Goal: Task Accomplishment & Management: Complete application form

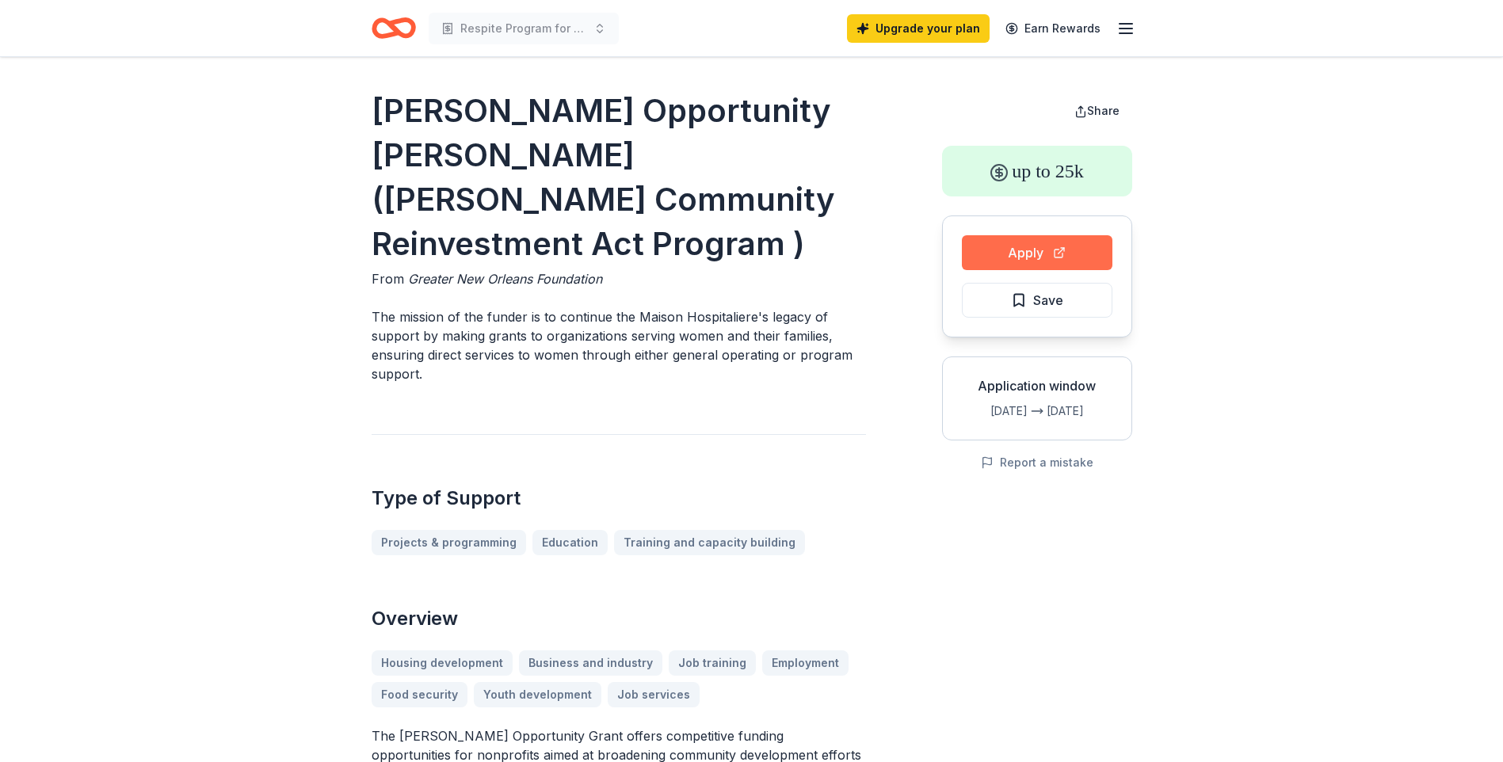
click at [1037, 254] on button "Apply" at bounding box center [1037, 252] width 151 height 35
click at [1120, 27] on icon "button" at bounding box center [1125, 28] width 19 height 19
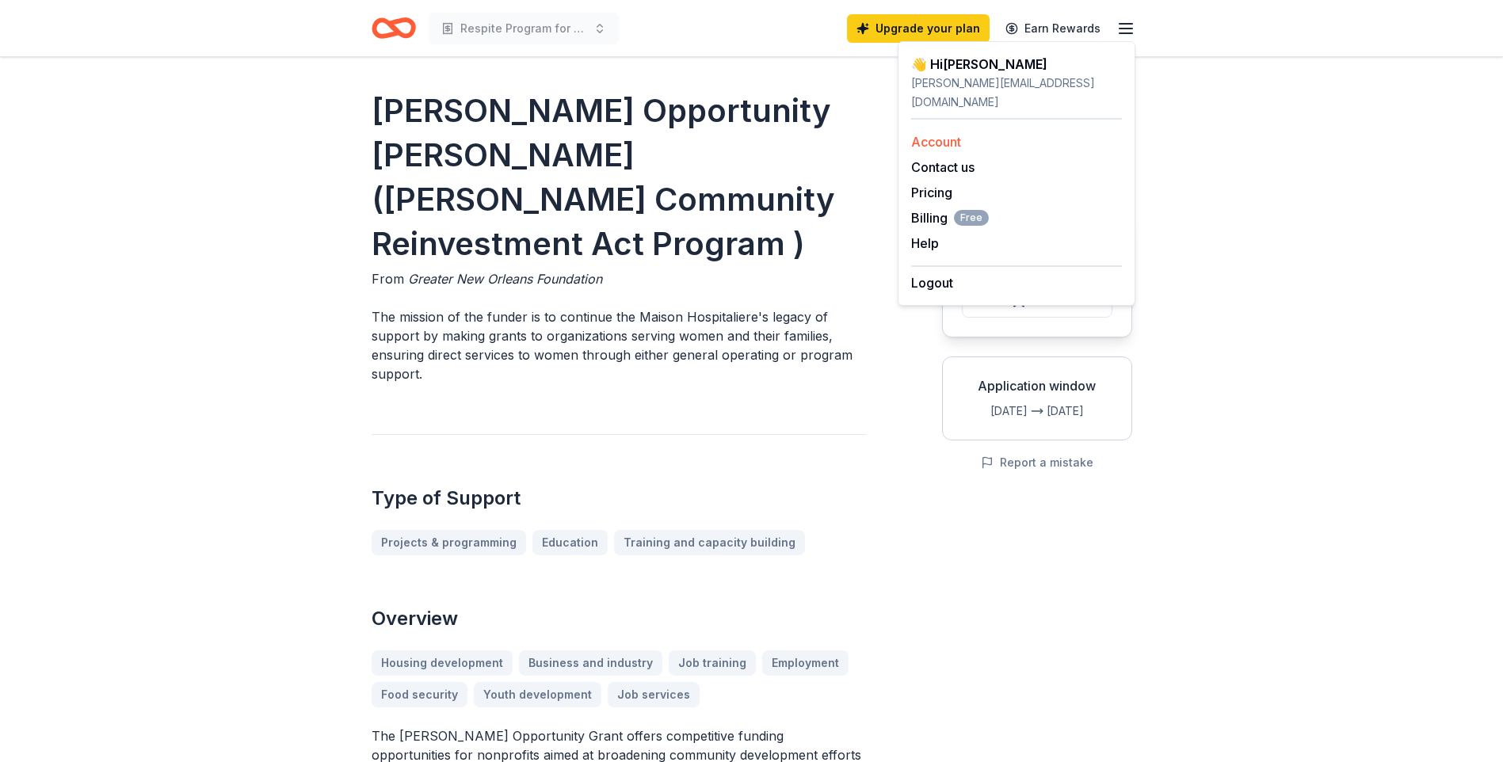
click at [939, 134] on link "Account" at bounding box center [936, 142] width 50 height 16
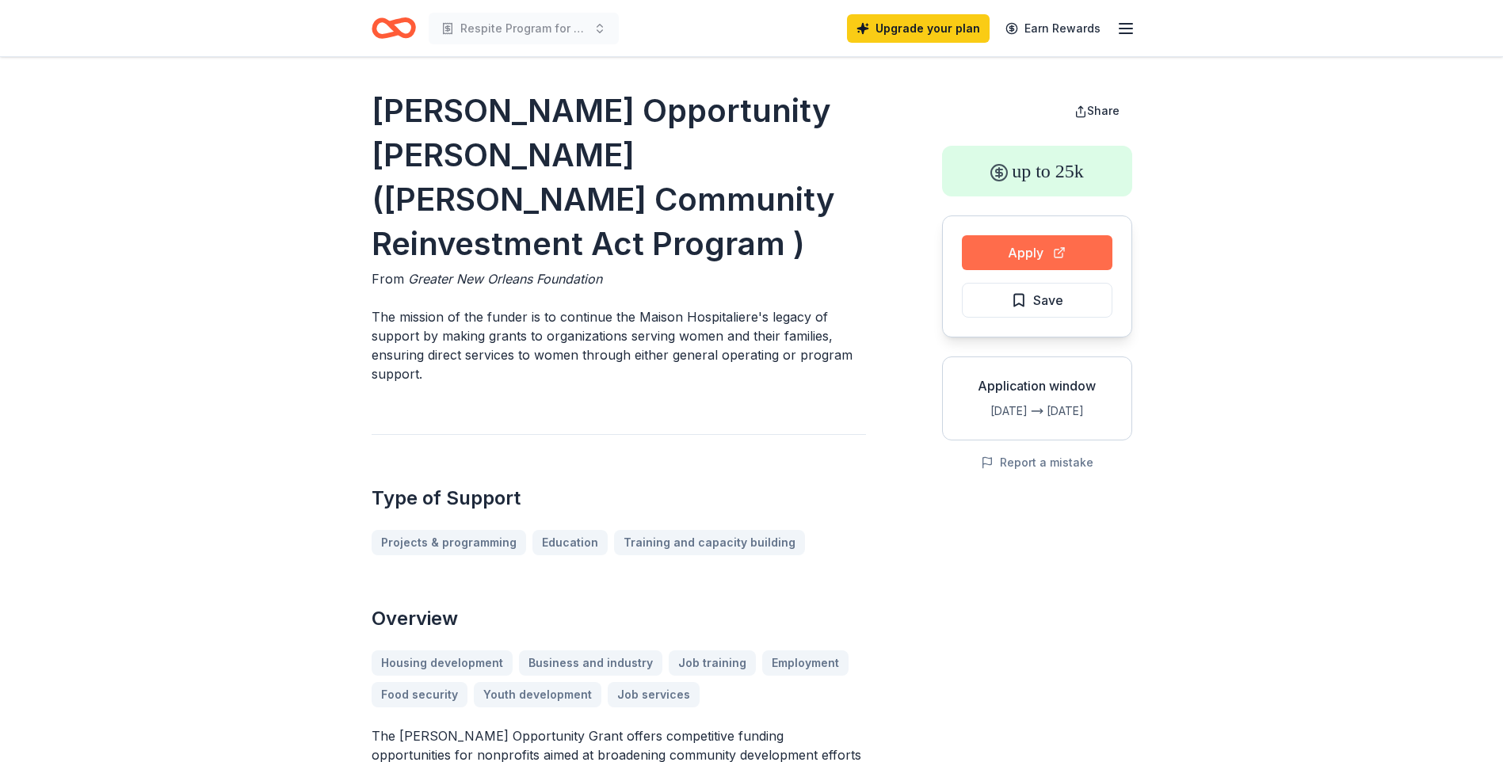
click at [1039, 247] on button "Apply" at bounding box center [1037, 252] width 151 height 35
